Goal: Task Accomplishment & Management: Manage account settings

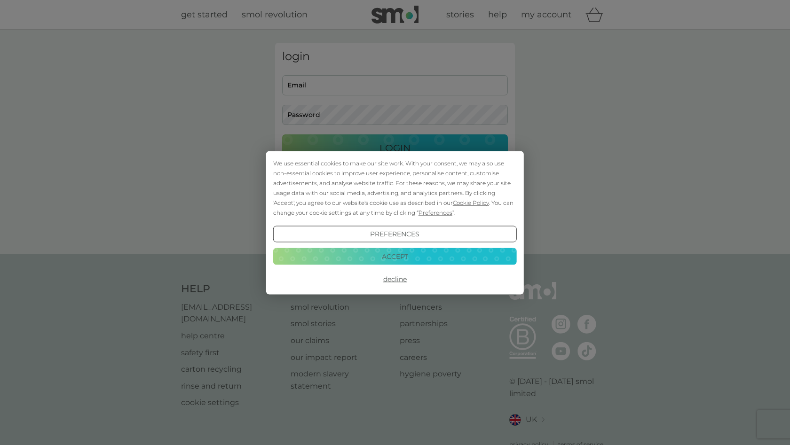
click at [407, 256] on button "Accept" at bounding box center [395, 256] width 244 height 17
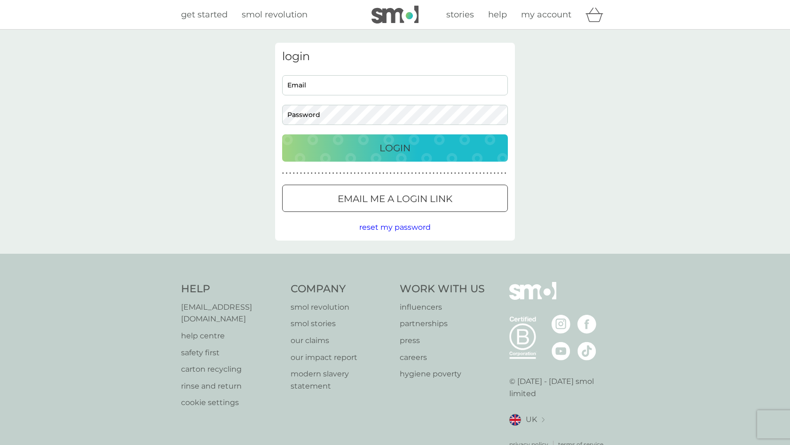
click at [407, 252] on div "login Email Password Login ● ● ● ● ● ● ● ● ● ● ● ● ● ● ● ● ● ● ● ● ● ● ● ● ● ● …" at bounding box center [395, 142] width 790 height 224
type input "litlisac@hotmail.com"
click at [437, 200] on p "Email me a login link" at bounding box center [395, 198] width 115 height 15
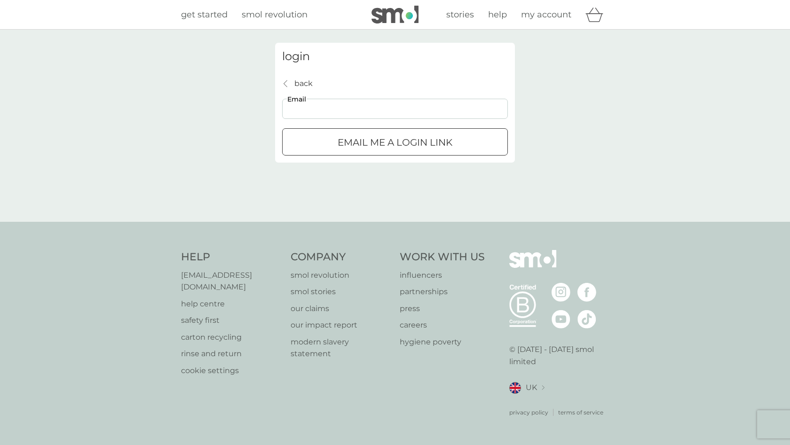
click at [408, 114] on input "Email" at bounding box center [395, 109] width 226 height 20
type input "litlisac@hotmail.com"
click at [391, 140] on div "submit" at bounding box center [395, 143] width 34 height 10
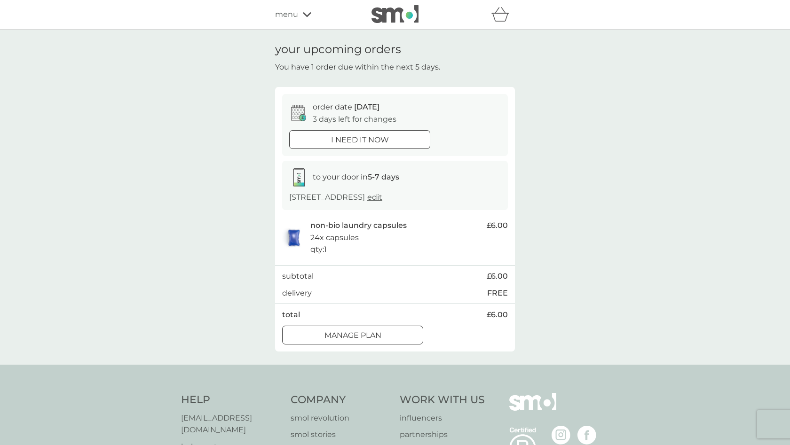
click at [373, 331] on p "Manage plan" at bounding box center [352, 336] width 57 height 12
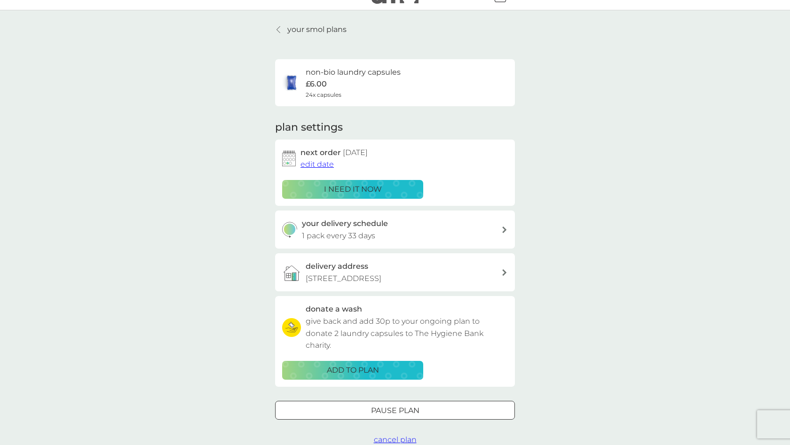
scroll to position [22, 0]
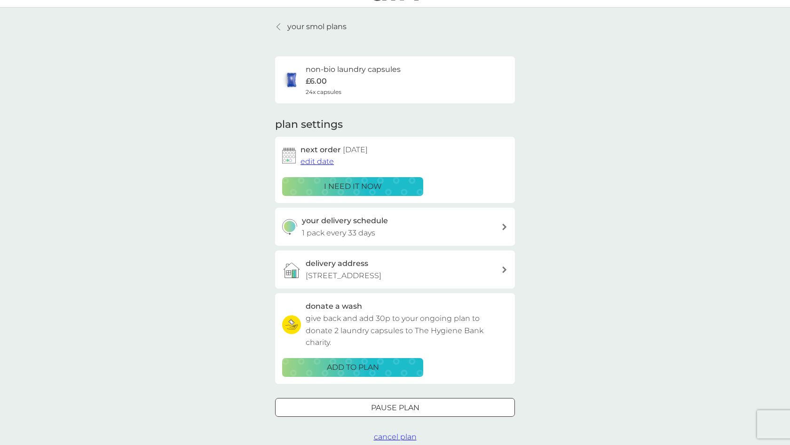
click at [311, 161] on span "edit date" at bounding box center [316, 161] width 33 height 9
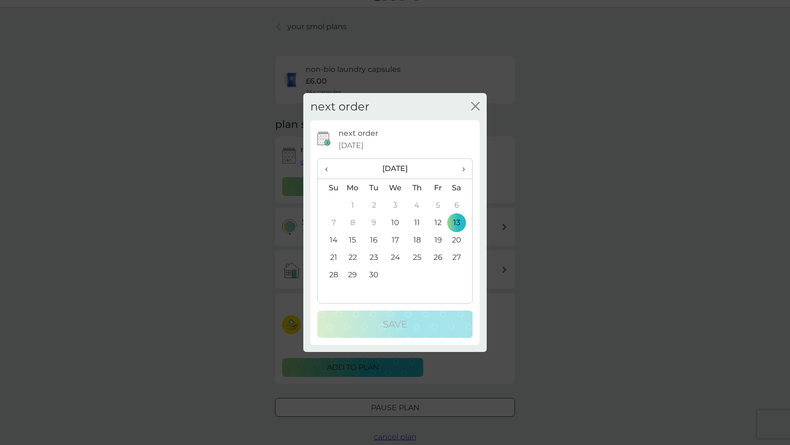
click at [464, 168] on span "›" at bounding box center [460, 169] width 9 height 20
click at [355, 221] on td "6" at bounding box center [353, 222] width 22 height 17
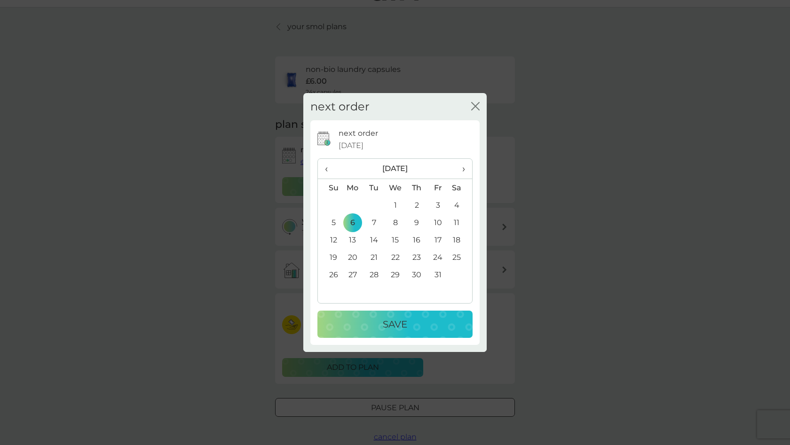
click at [385, 318] on p "Save" at bounding box center [395, 324] width 24 height 15
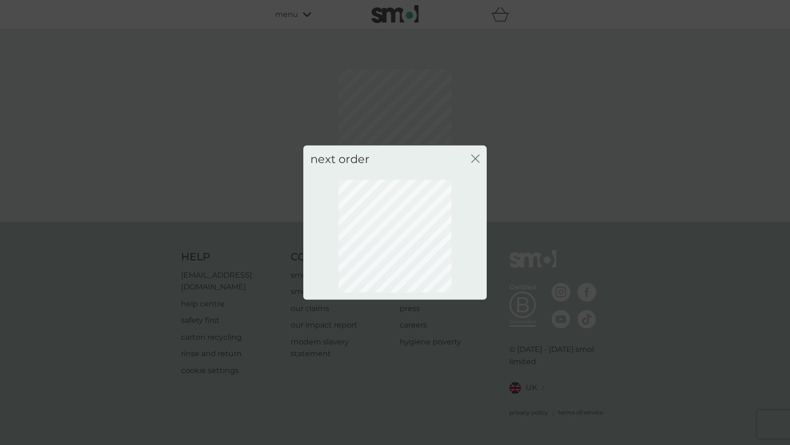
scroll to position [0, 0]
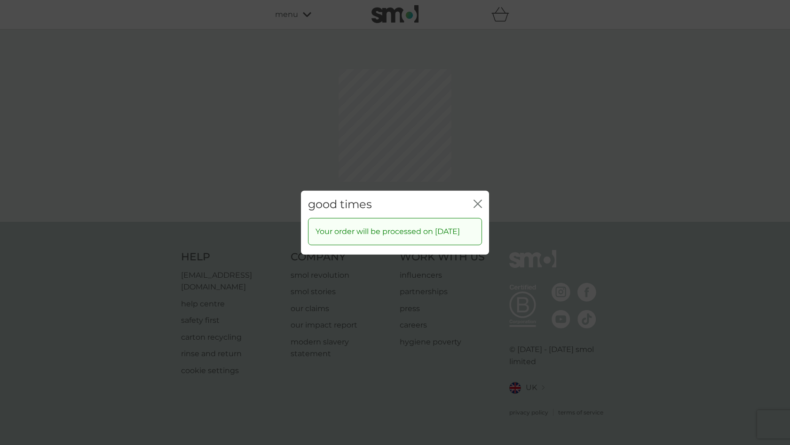
click at [478, 155] on div "good times close Your order will be processed on [DATE]" at bounding box center [395, 222] width 790 height 445
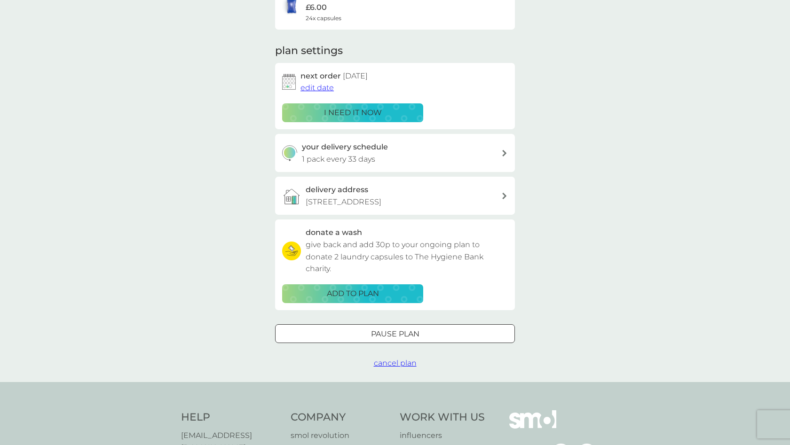
scroll to position [8, 0]
